Goal: Ask a question

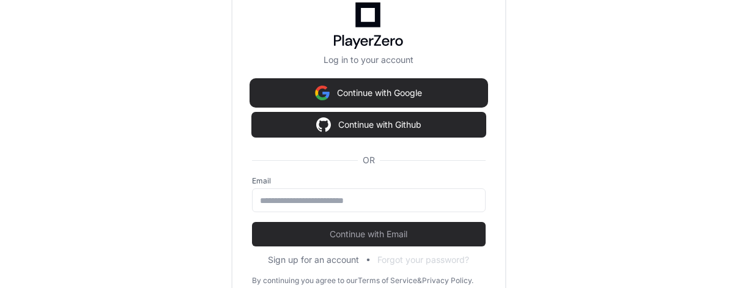
click at [377, 91] on button "Continue with Google" at bounding box center [369, 93] width 234 height 24
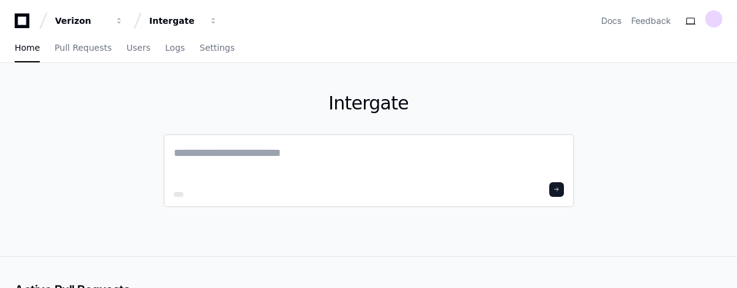
click at [229, 154] on textarea at bounding box center [369, 161] width 390 height 34
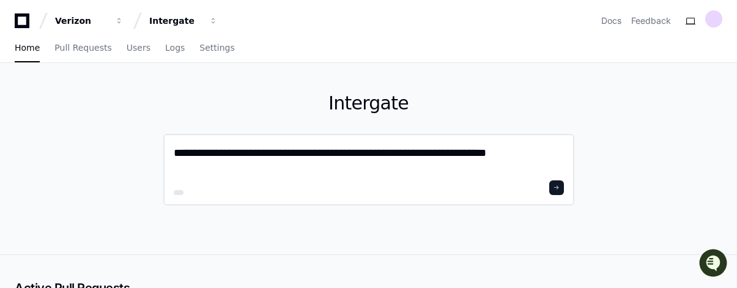
type textarea "**********"
